Goal: Information Seeking & Learning: Learn about a topic

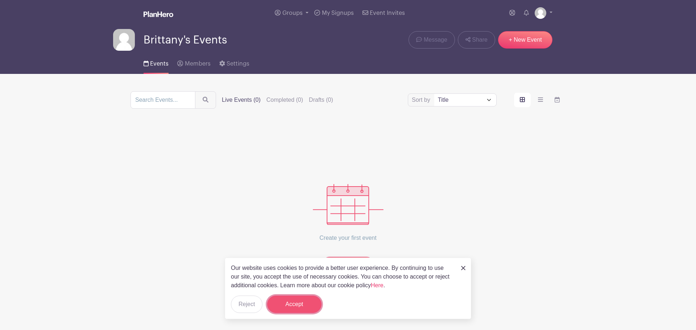
click at [290, 301] on button "Accept" at bounding box center [294, 304] width 54 height 17
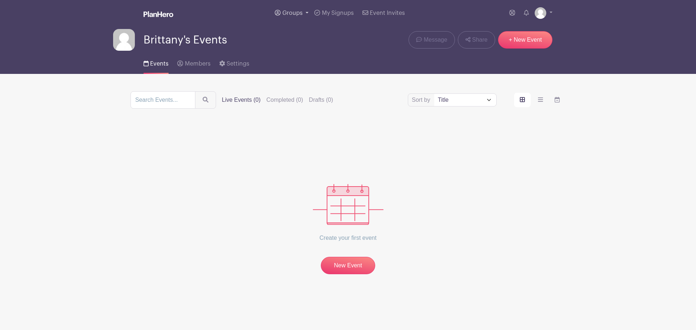
click at [284, 13] on span "Groups" at bounding box center [292, 13] width 20 height 6
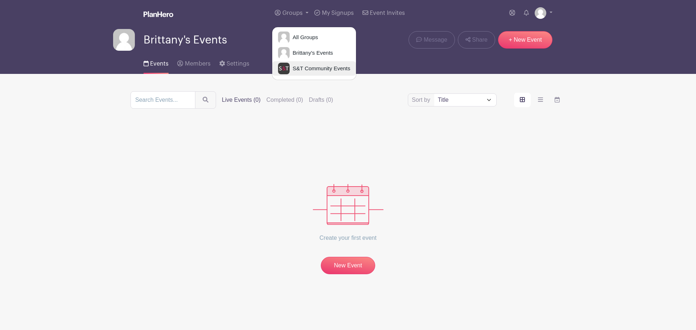
click at [306, 71] on span "S&T Community Events" at bounding box center [320, 69] width 61 height 8
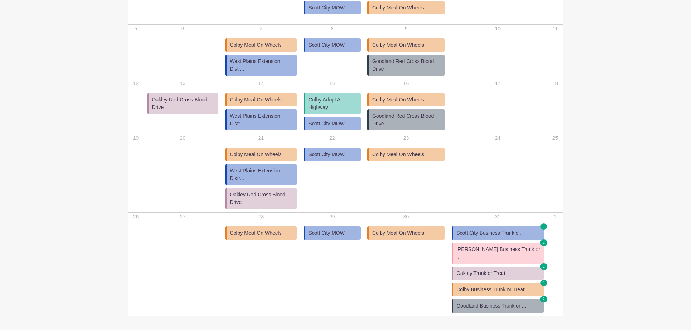
scroll to position [181, 0]
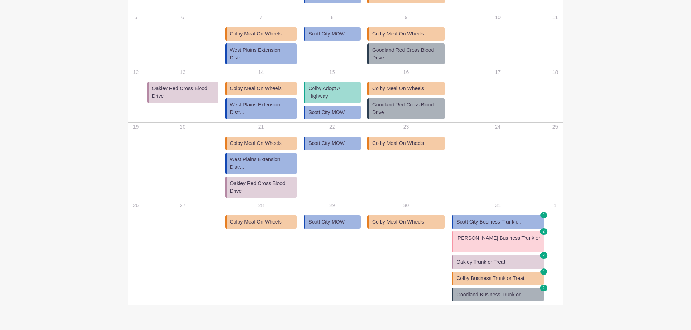
click at [513, 218] on span "Scott City Business Trunk o..." at bounding box center [489, 222] width 66 height 8
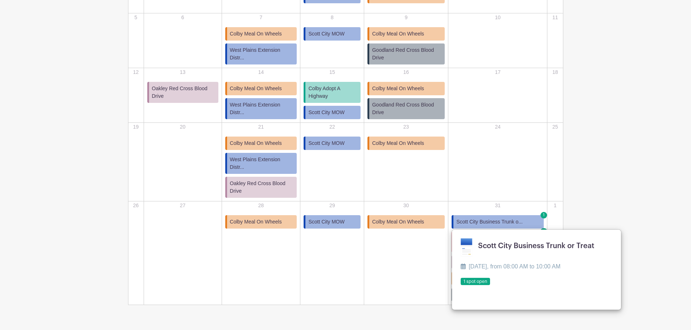
click at [460, 286] on link at bounding box center [460, 286] width 0 height 0
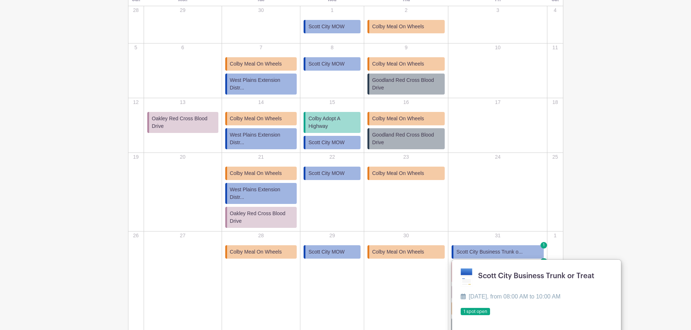
scroll to position [13, 0]
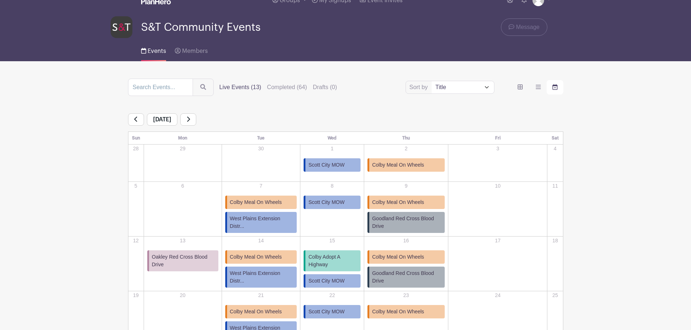
click at [190, 120] on icon at bounding box center [188, 119] width 4 height 6
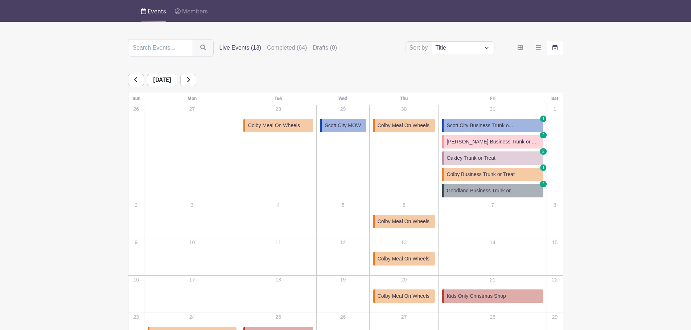
scroll to position [49, 0]
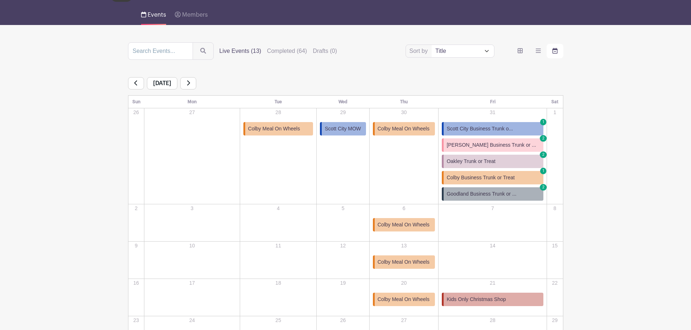
click at [196, 83] on link at bounding box center [188, 83] width 16 height 12
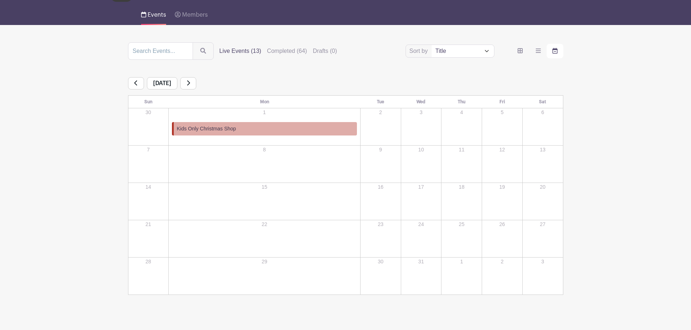
click at [138, 85] on link at bounding box center [136, 83] width 16 height 12
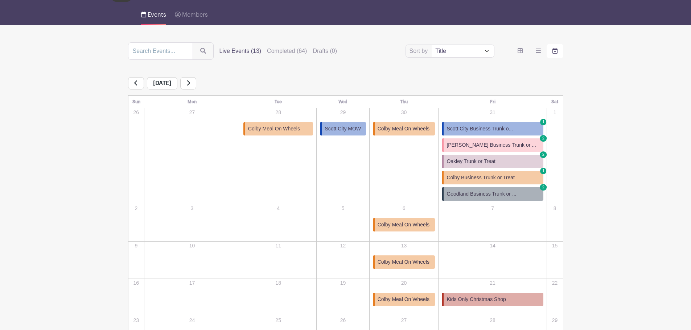
click at [138, 85] on link at bounding box center [136, 83] width 16 height 12
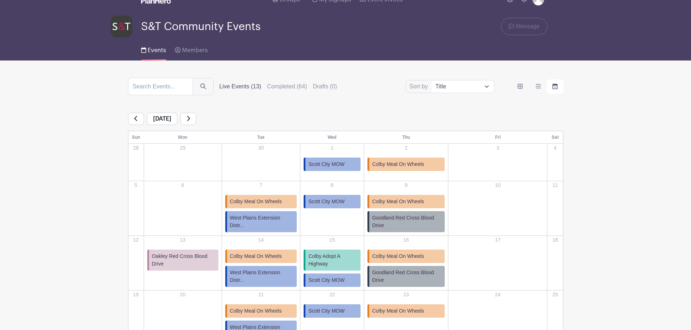
scroll to position [13, 0]
